Goal: Navigation & Orientation: Go to known website

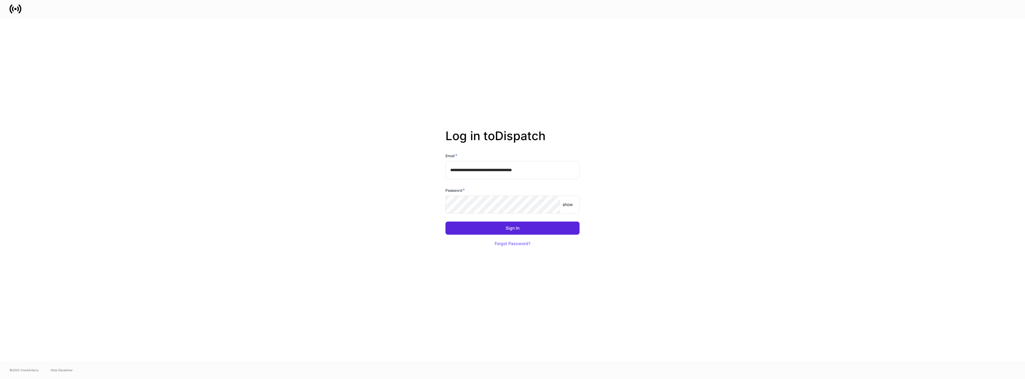
click at [537, 172] on input "**********" at bounding box center [512, 170] width 134 height 18
type input "**********"
click at [551, 228] on button "Sign In" at bounding box center [512, 227] width 134 height 13
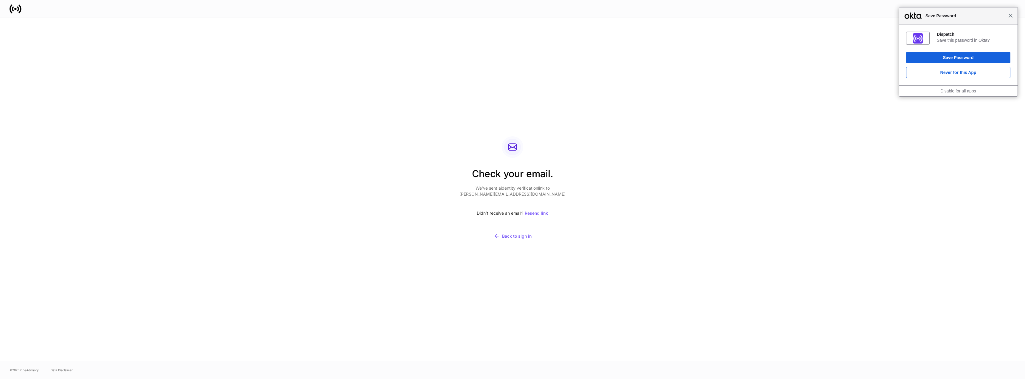
click at [1010, 14] on span "Close" at bounding box center [1010, 15] width 4 height 4
